Goal: Task Accomplishment & Management: Manage account settings

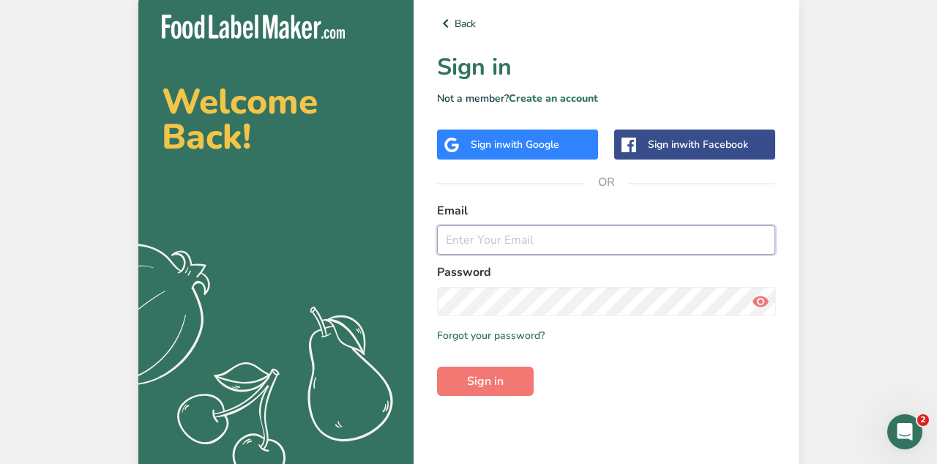
click at [492, 255] on input "email" at bounding box center [606, 239] width 339 height 29
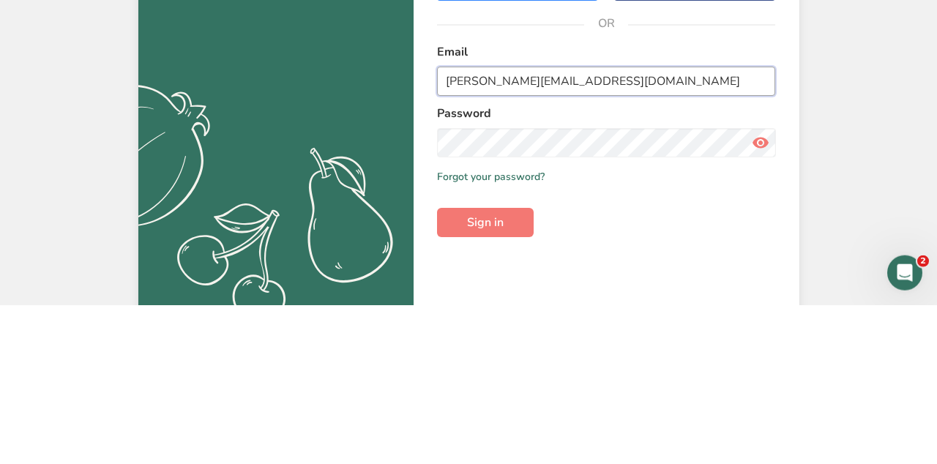
type input "wendy@swfitnesslondon.com"
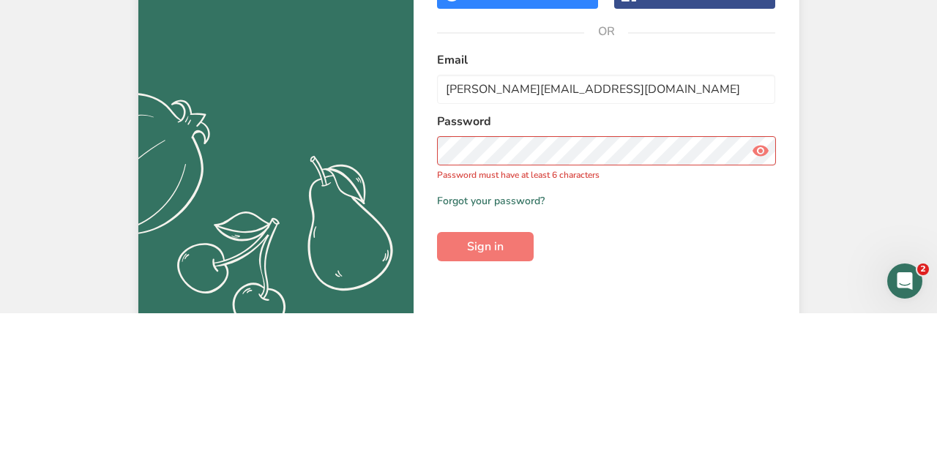
click at [759, 315] on icon at bounding box center [760, 301] width 18 height 26
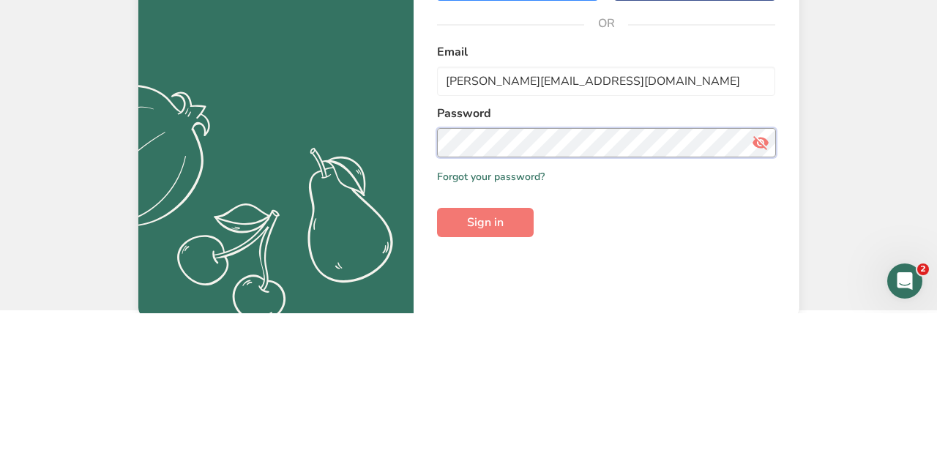
scroll to position [8, 0]
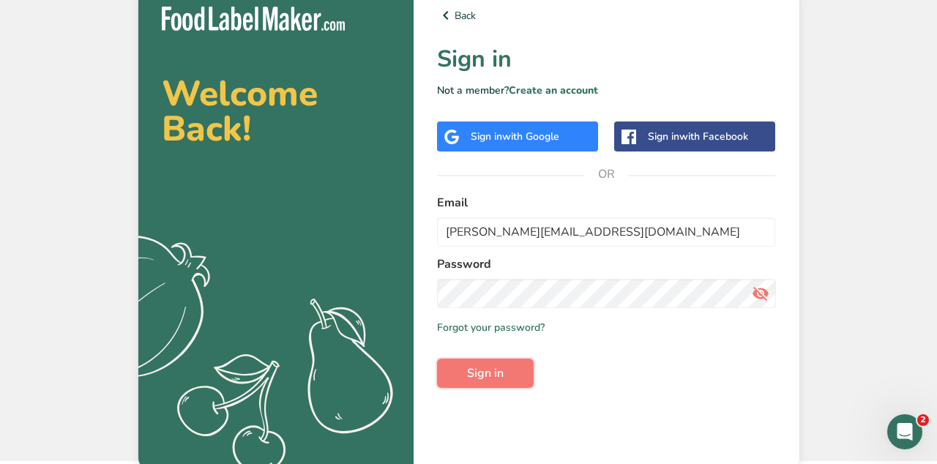
click at [502, 382] on span "Sign in" at bounding box center [485, 373] width 37 height 18
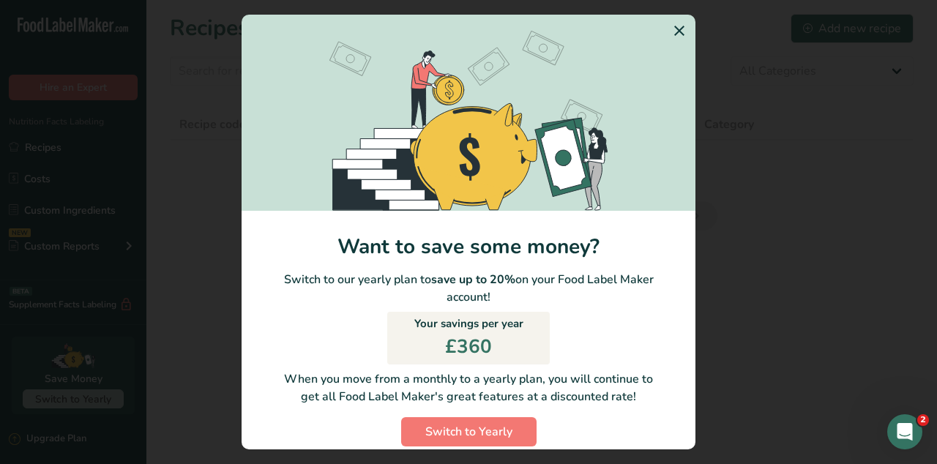
click at [680, 26] on icon "Switch to Yearly Modal" at bounding box center [679, 31] width 18 height 26
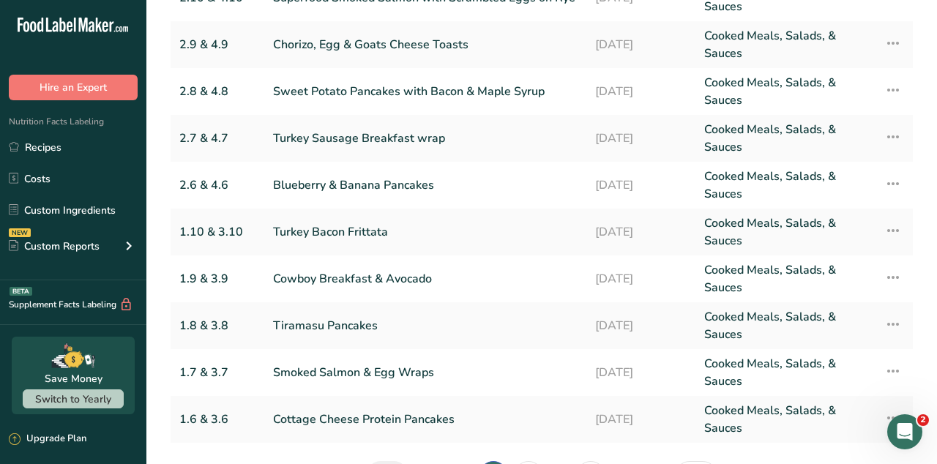
scroll to position [193, 0]
